Goal: Find contact information

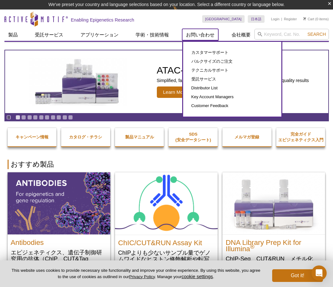
click at [198, 35] on link "お問い合わせ" at bounding box center [200, 35] width 36 height 12
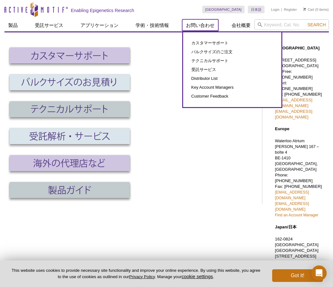
click at [199, 27] on link "お問い合わせ" at bounding box center [200, 25] width 36 height 12
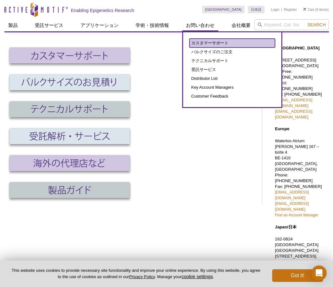
click at [209, 45] on link "カスタマーサポート" at bounding box center [233, 43] width 86 height 9
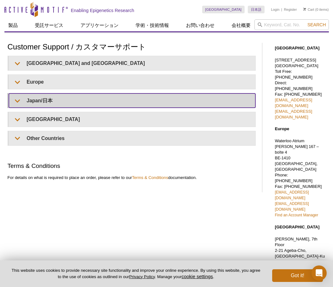
click at [16, 99] on summary "Japan/日本" at bounding box center [132, 100] width 247 height 14
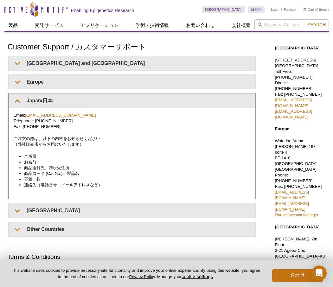
click at [131, 135] on div "Email: japantech@activemotif.com Telephone: +81 (0)3 5225 3638 Fax: +81 (0)3 52…" at bounding box center [132, 153] width 247 height 91
click at [162, 178] on li "容量、数" at bounding box center [134, 180] width 220 height 6
